Goal: Use online tool/utility: Utilize a website feature to perform a specific function

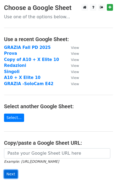
click at [9, 172] on input "Next" at bounding box center [11, 174] width 14 height 8
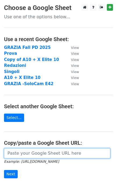
scroll to position [4, 0]
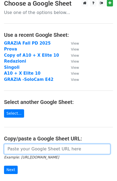
click at [17, 149] on input "url" at bounding box center [57, 149] width 107 height 10
paste input "https://docs.google.com/spreadsheets/d/1iOu4Gg9Gz1mq21aO00IE0J9liD_t6sqUDZQ6_od…"
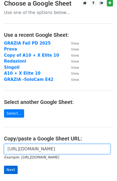
type input "https://docs.google.com/spreadsheets/d/1iOu4Gg9Gz1mq21aO00IE0J9liD_t6sqUDZQ6_od…"
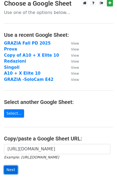
scroll to position [0, 0]
click at [9, 167] on input "Next" at bounding box center [11, 170] width 14 height 8
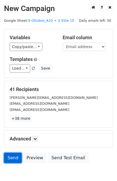
click at [9, 159] on link "Send" at bounding box center [13, 158] width 18 height 10
